Goal: Information Seeking & Learning: Learn about a topic

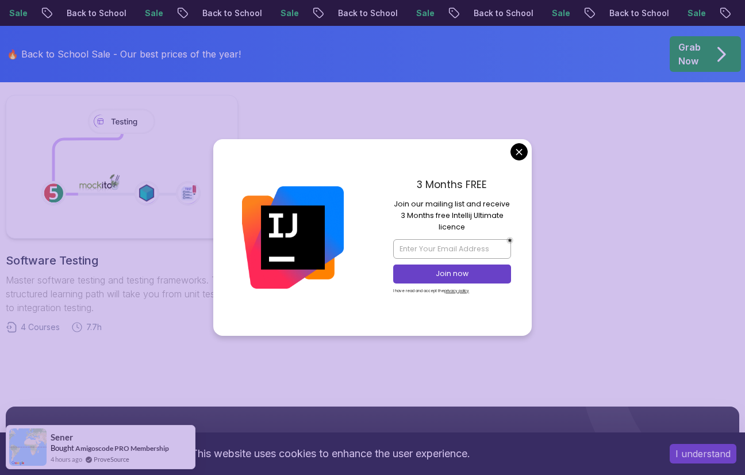
scroll to position [844, 0]
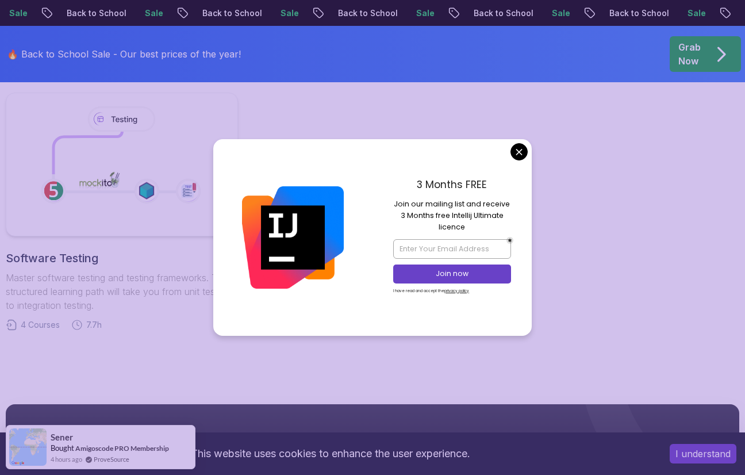
click at [514, 153] on body "Sale Back to School Sale Back to School Sale Back to School Sale Back to School…" at bounding box center [372, 51] width 745 height 1791
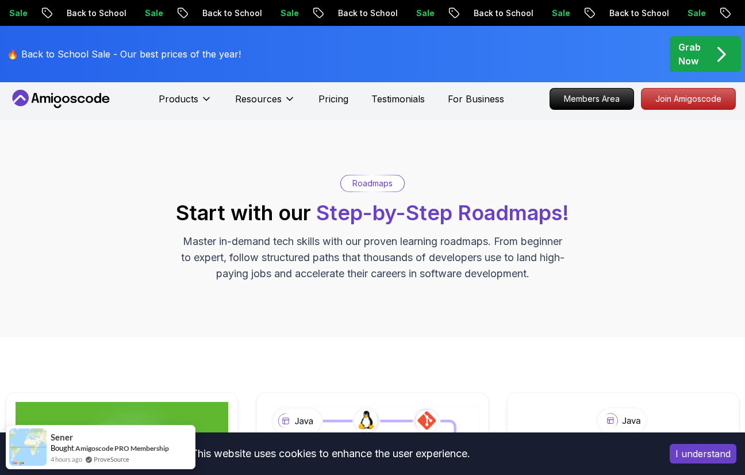
scroll to position [0, 0]
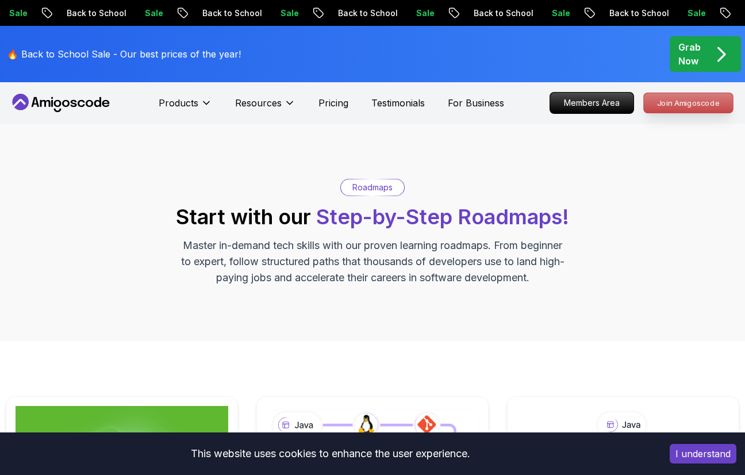
click at [659, 100] on p "Join Amigoscode" at bounding box center [688, 103] width 89 height 20
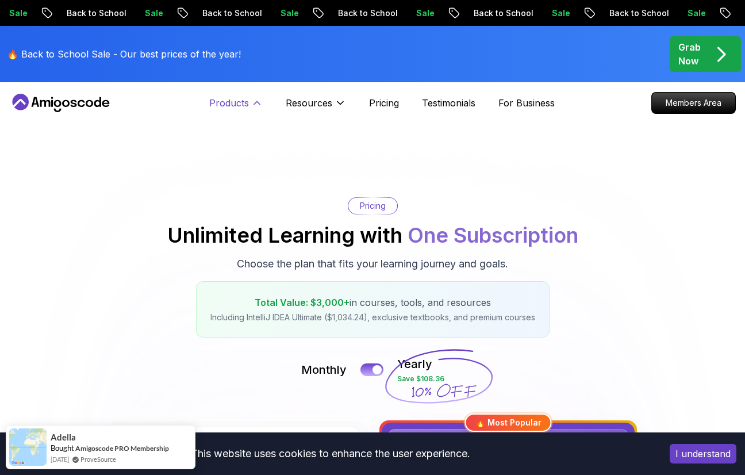
click at [248, 108] on p "Products" at bounding box center [229, 103] width 40 height 14
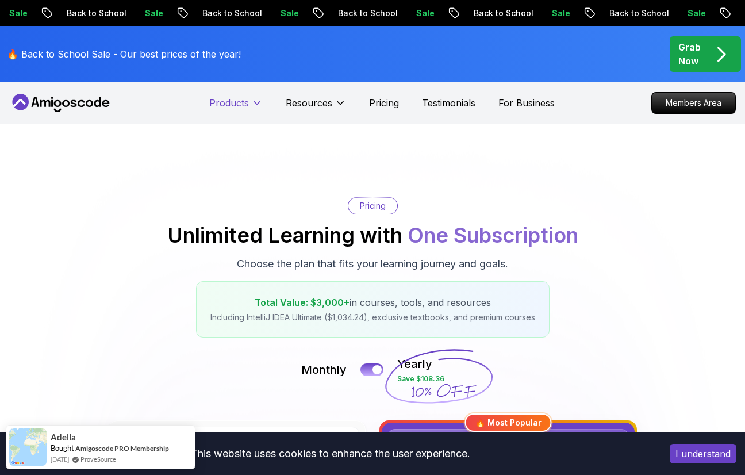
click at [248, 108] on p "Products" at bounding box center [229, 103] width 40 height 14
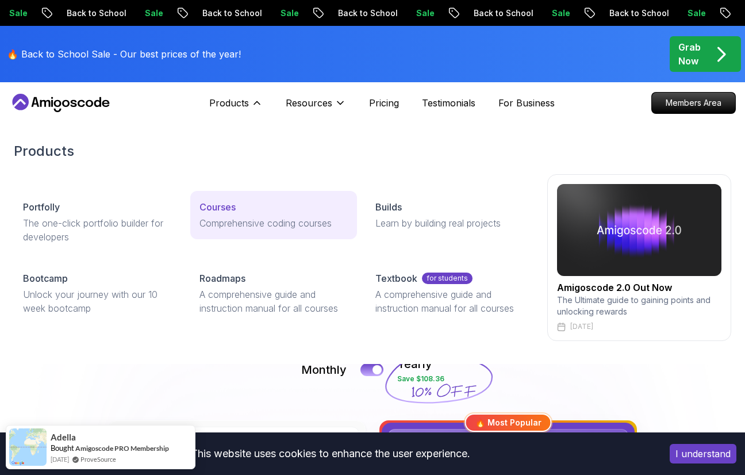
click at [219, 208] on p "Courses" at bounding box center [218, 207] width 36 height 14
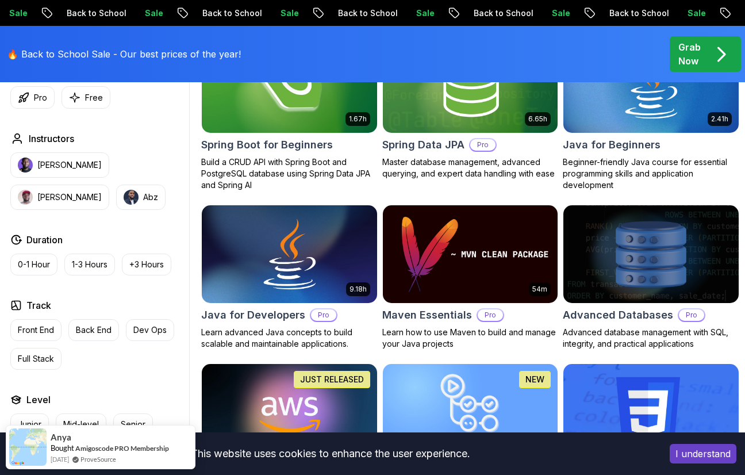
scroll to position [615, 0]
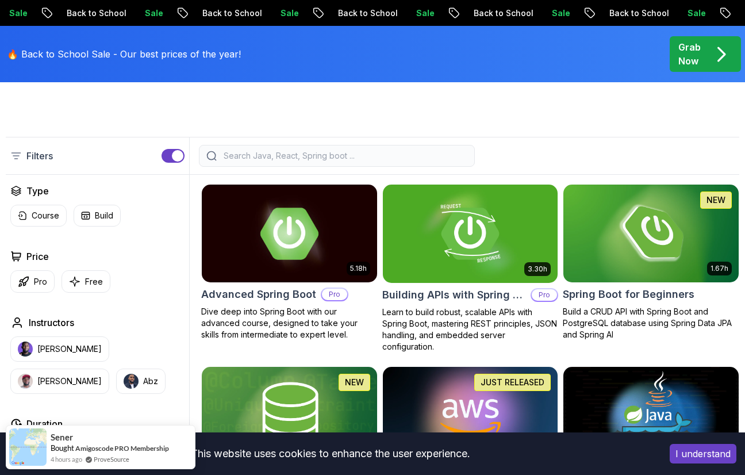
scroll to position [244, 0]
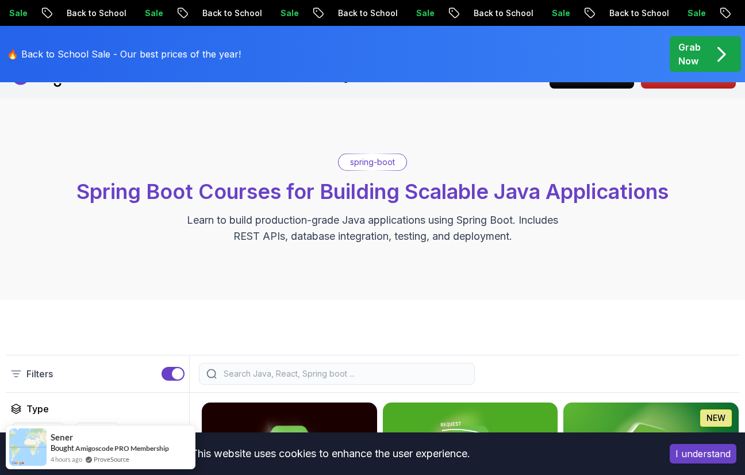
scroll to position [0, 0]
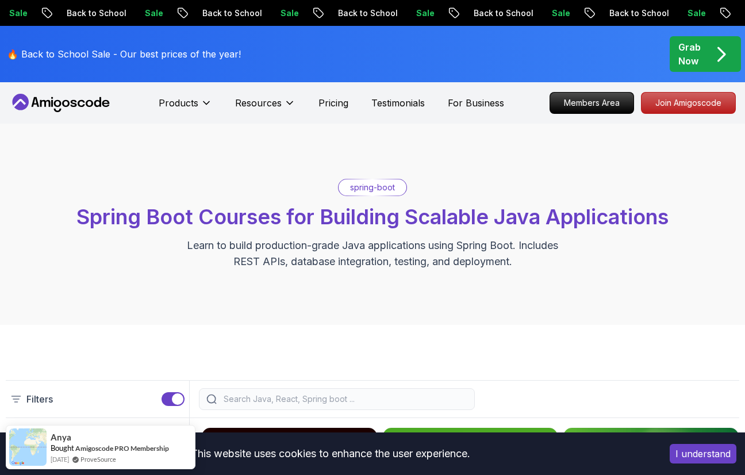
click at [370, 88] on nav "Products Resources Pricing Testimonials For Business Members Area Join Amigosco…" at bounding box center [372, 102] width 727 height 41
